Goal: Check status: Check status

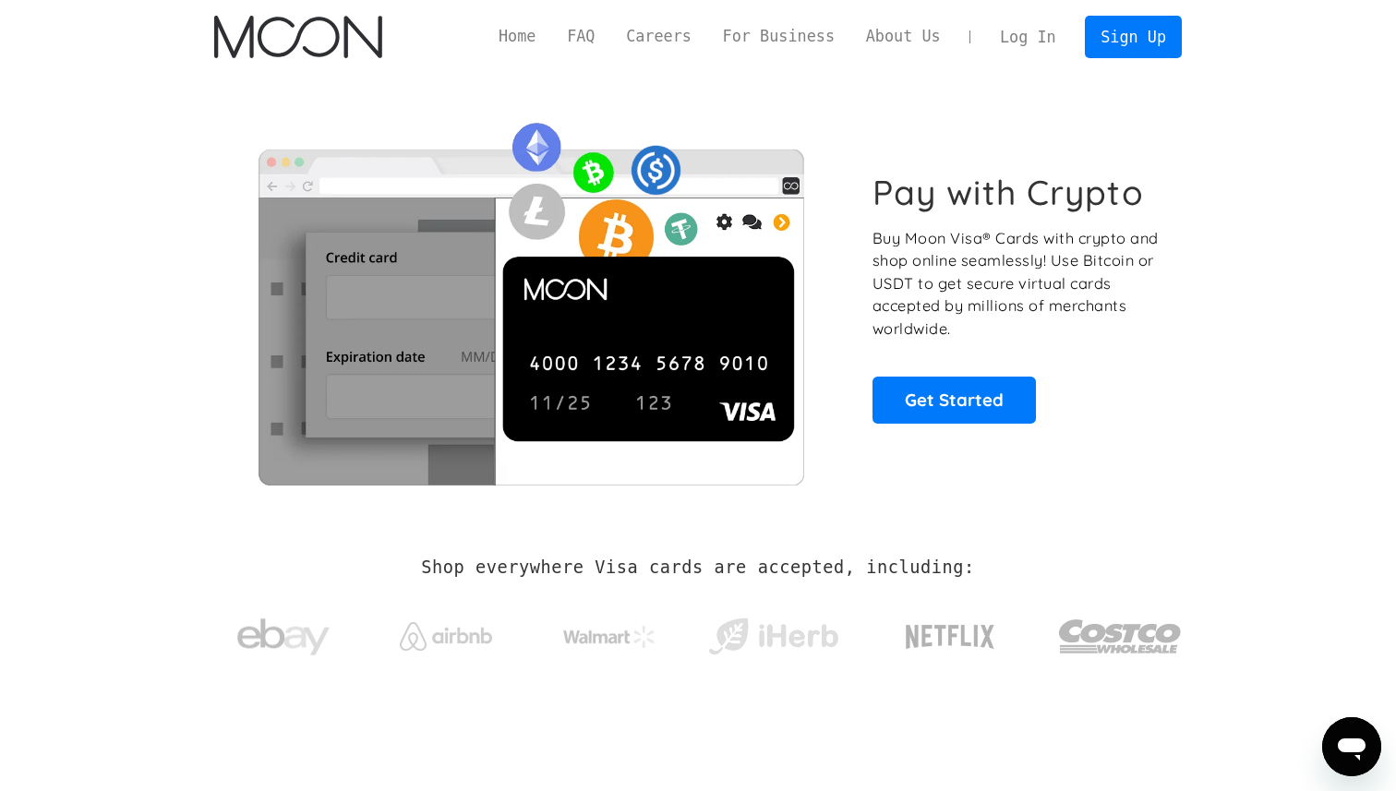
click at [1014, 40] on link "Log In" at bounding box center [1027, 37] width 87 height 41
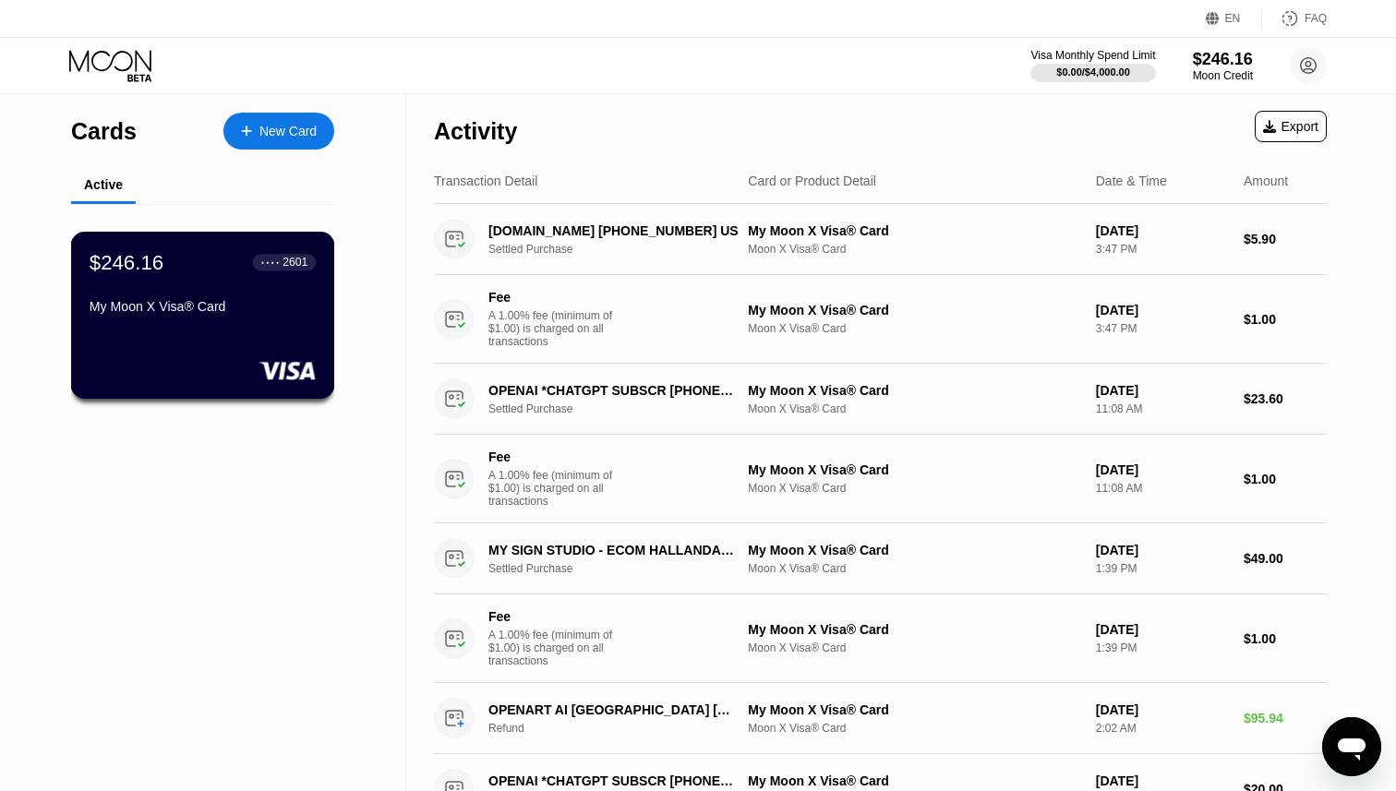
click at [235, 294] on div "$246.16 ● ● ● ● 2601 My Moon X Visa® Card" at bounding box center [203, 285] width 226 height 71
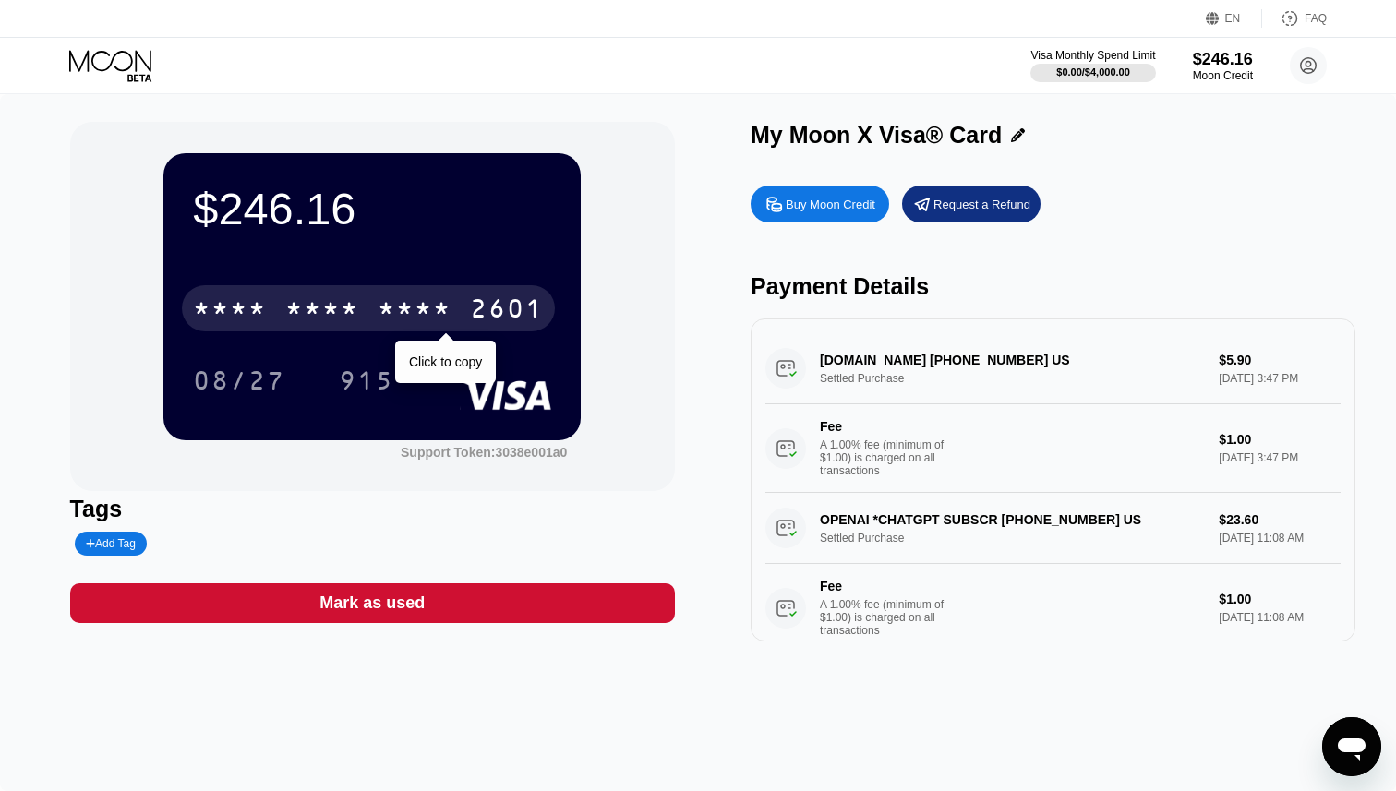
click at [508, 304] on div "2601" at bounding box center [507, 311] width 74 height 30
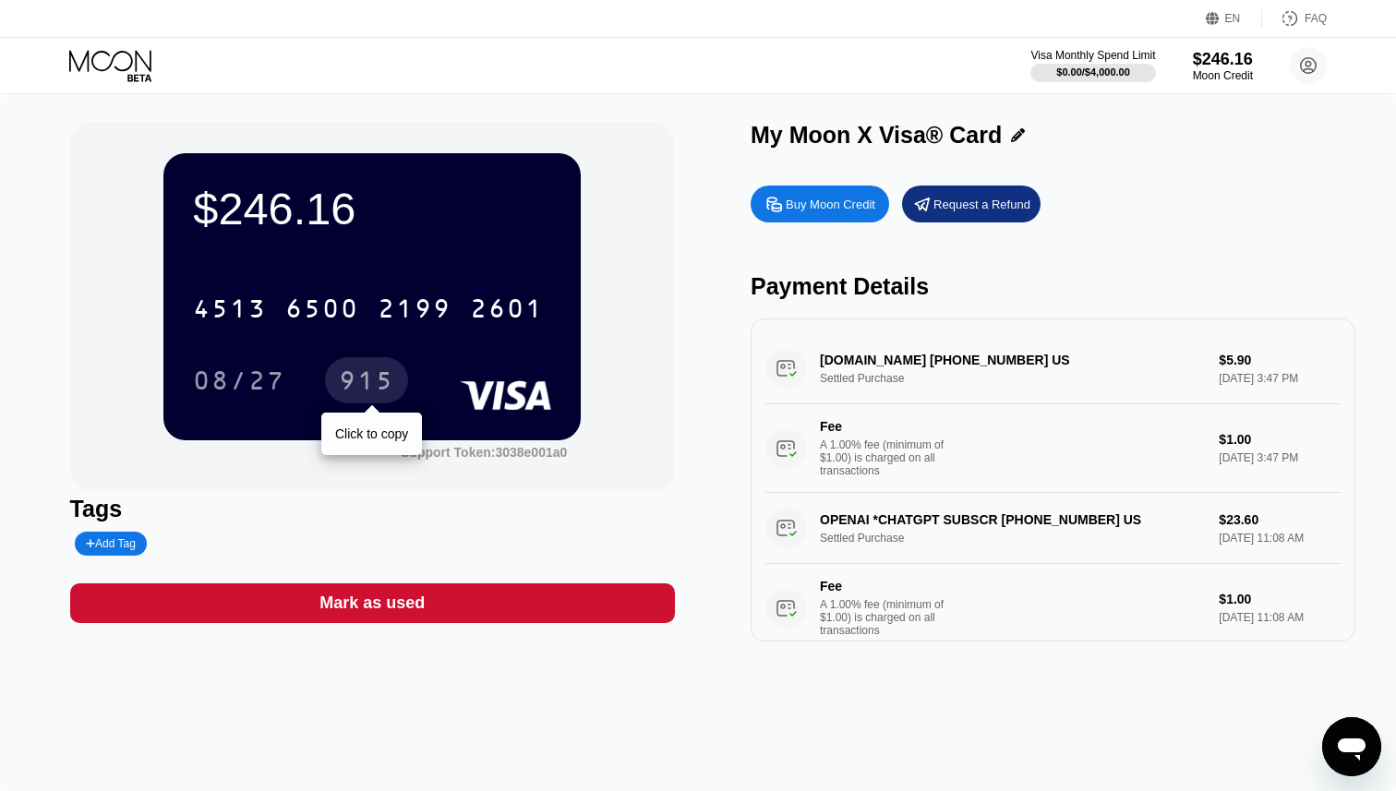
click at [354, 390] on div "915" at bounding box center [366, 383] width 55 height 30
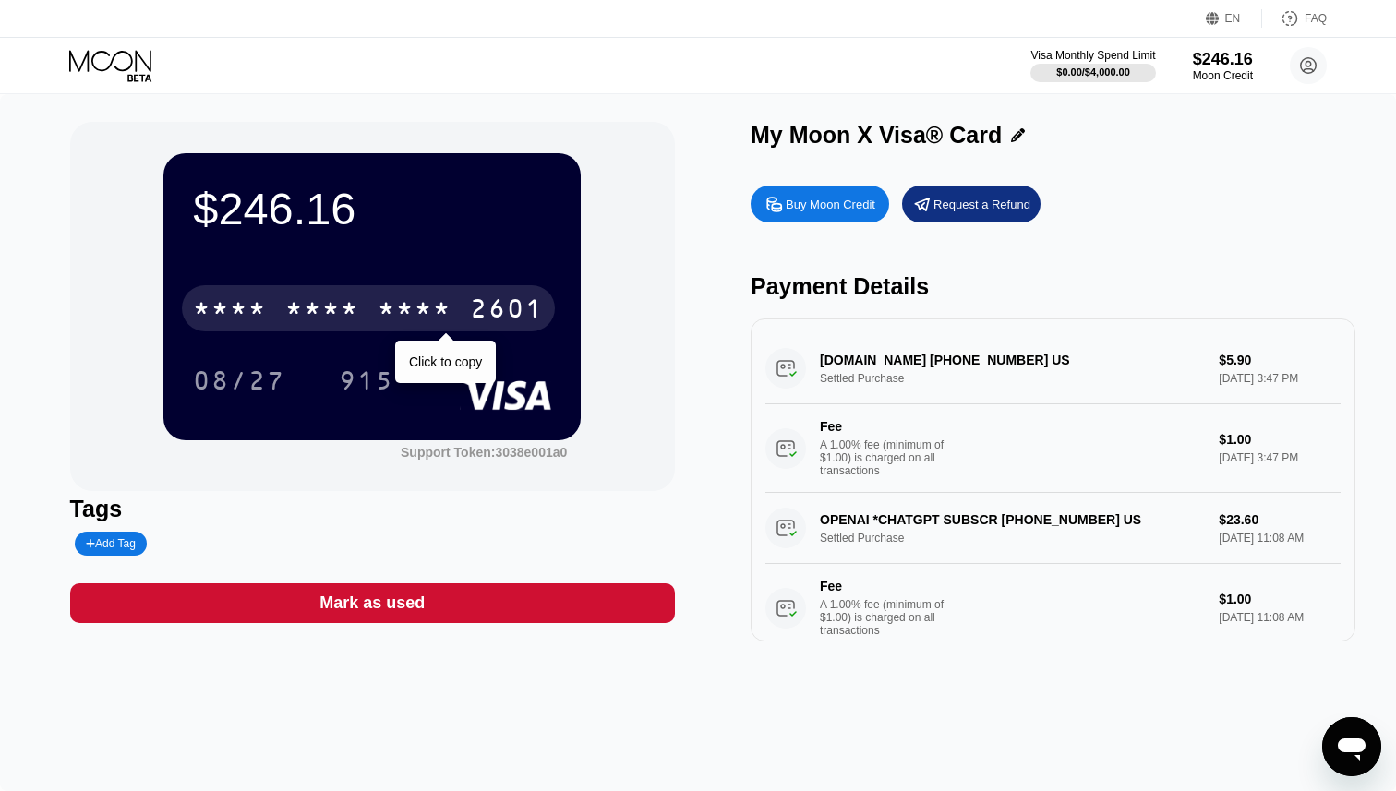
click at [448, 316] on div "* * * *" at bounding box center [415, 311] width 74 height 30
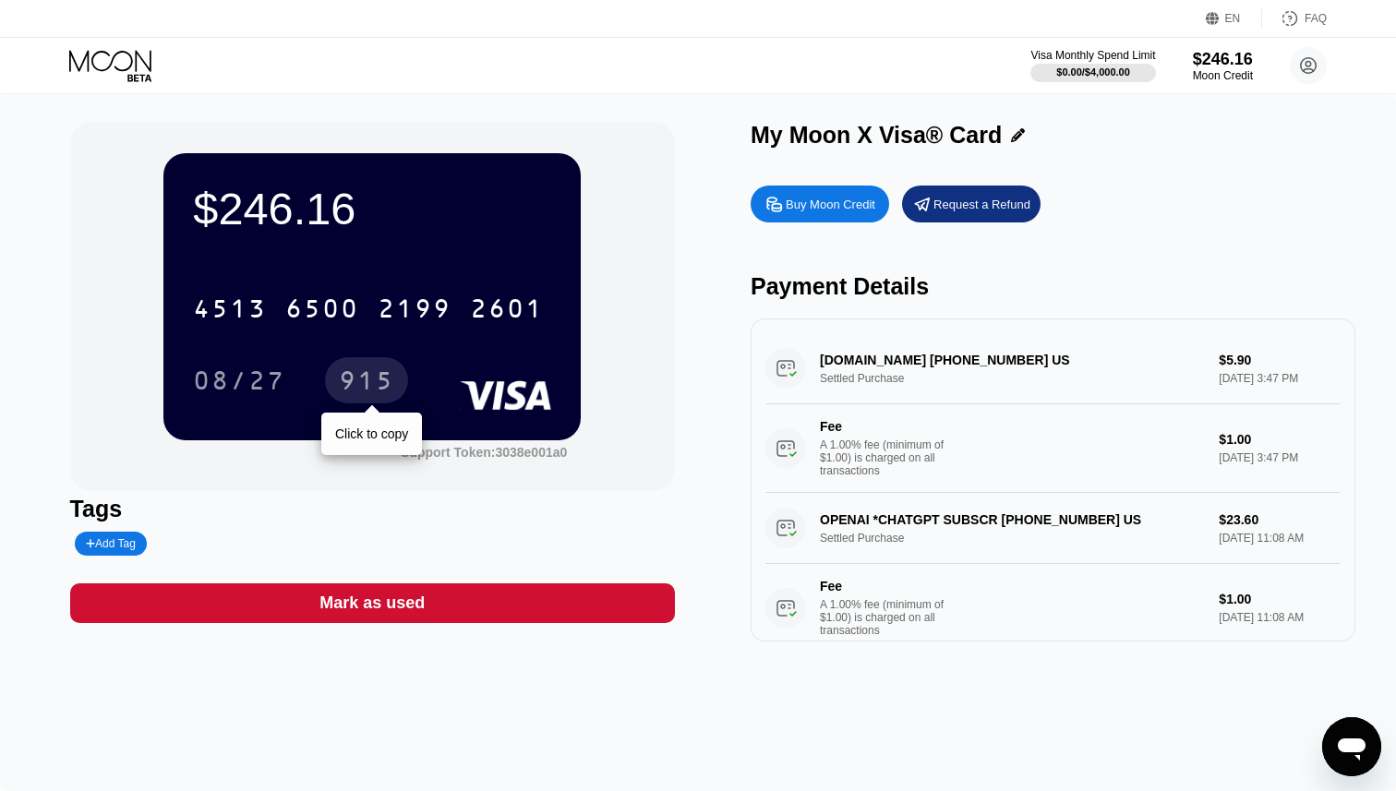
click at [369, 380] on div "915" at bounding box center [366, 383] width 55 height 30
